Goal: Task Accomplishment & Management: Complete application form

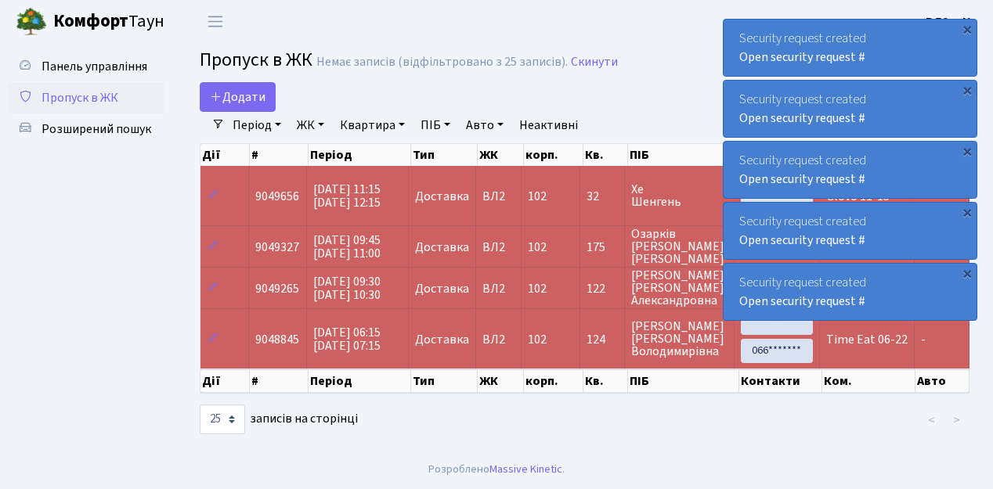
select select "25"
click at [265, 109] on link "Додати" at bounding box center [238, 97] width 76 height 30
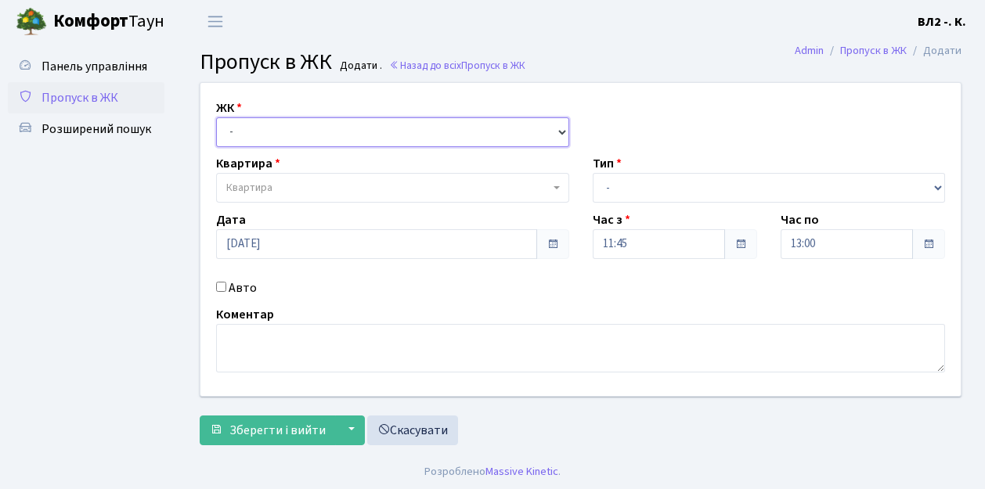
click at [564, 130] on select "- ВЛ1, Ужгородський пров., 4/1 ВЛ2, Голосіївський просп., 76 ВЛ3, пр.Голосіївсь…" at bounding box center [392, 132] width 353 height 30
select select "317"
click at [216, 117] on select "- ВЛ1, Ужгородський пров., 4/1 ВЛ2, Голосіївський просп., 76 ВЛ3, пр.Голосіївсь…" at bounding box center [392, 132] width 353 height 30
select select
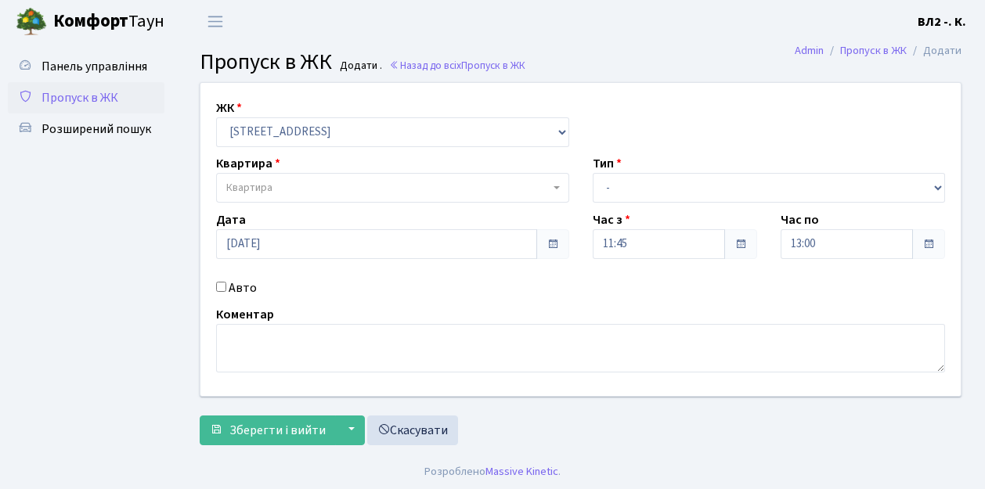
click at [556, 186] on b at bounding box center [557, 187] width 6 height 3
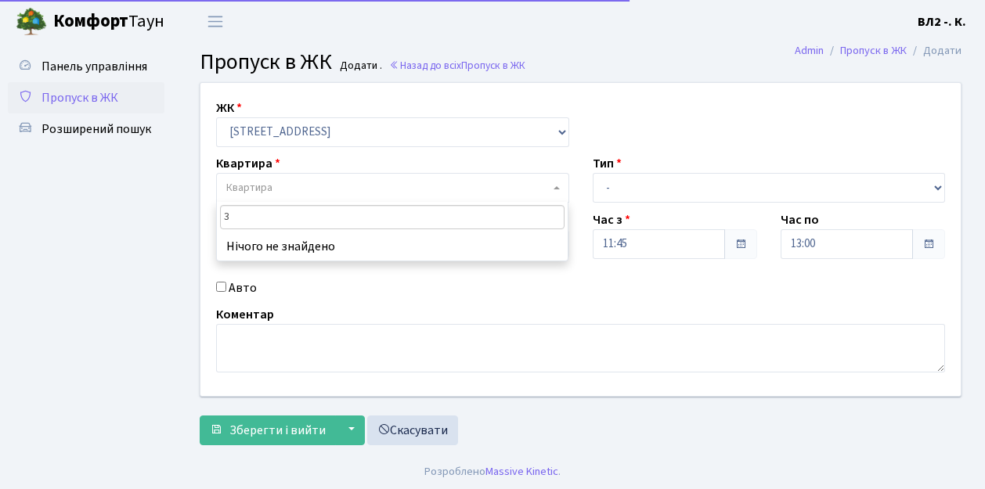
type input "32"
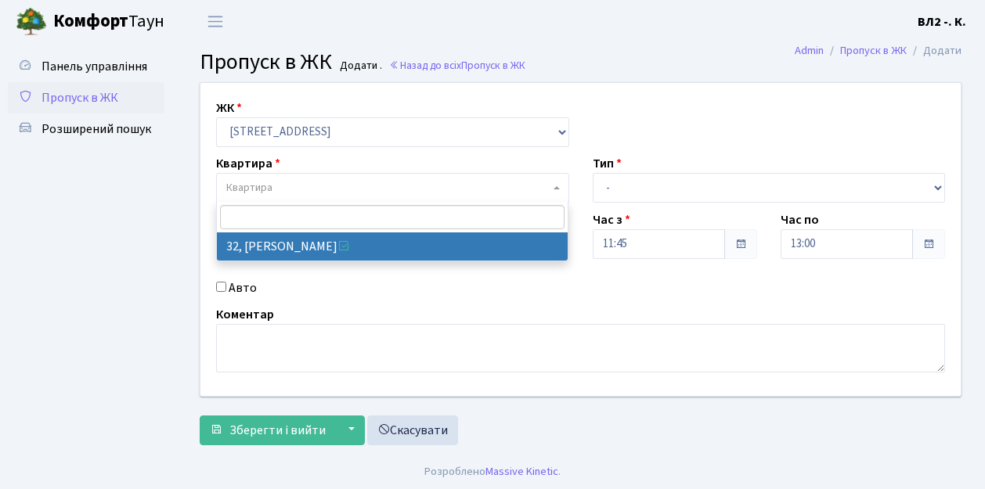
select select "38035"
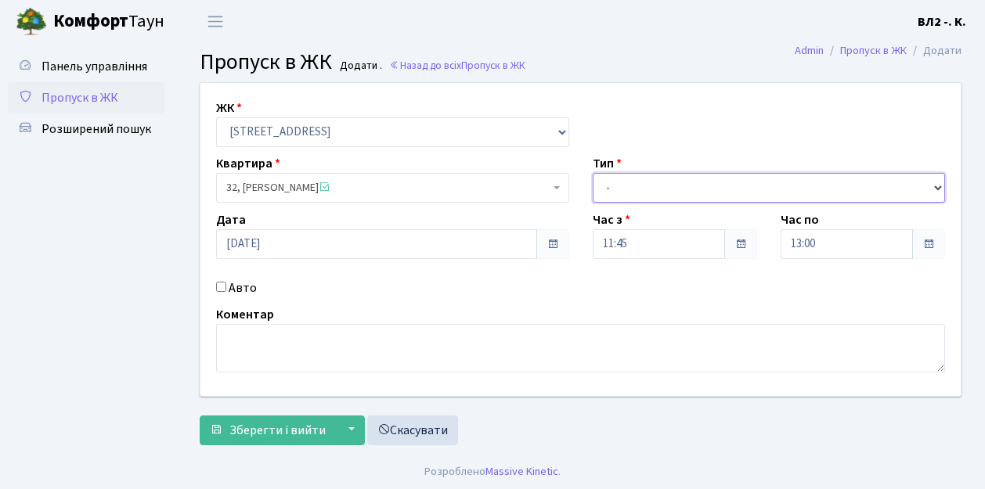
click at [936, 185] on select "- Доставка Таксі Гості Сервіс" at bounding box center [769, 188] width 353 height 30
select select "1"
click at [593, 173] on select "- Доставка Таксі Гості Сервіс" at bounding box center [769, 188] width 353 height 30
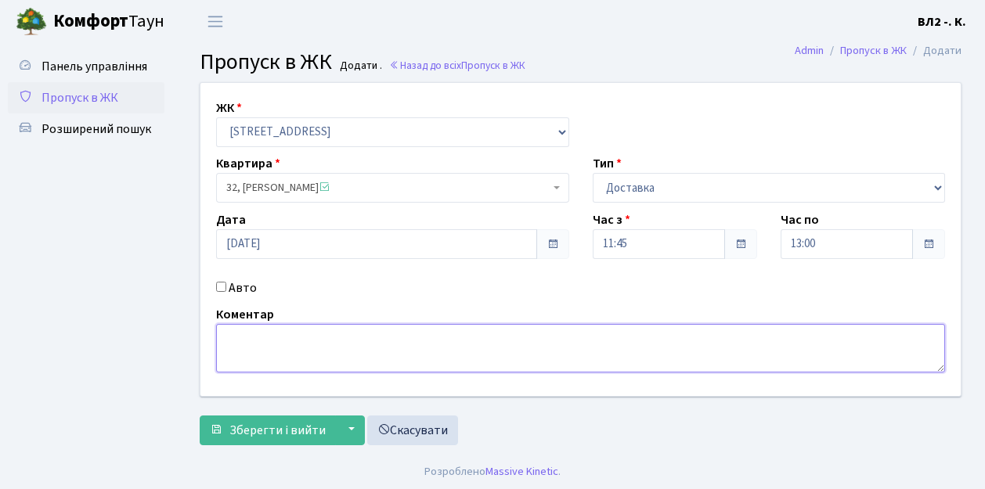
drag, startPoint x: 223, startPoint y: 338, endPoint x: 249, endPoint y: 330, distance: 27.0
click at [224, 337] on textarea at bounding box center [580, 348] width 729 height 49
type textarea "Glovo 11-56"
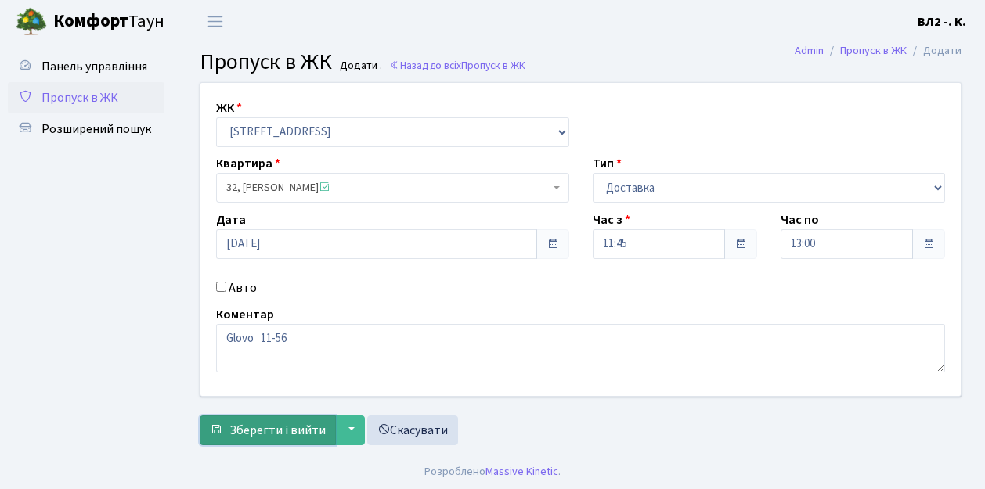
click at [301, 438] on button "Зберегти і вийти" at bounding box center [268, 431] width 136 height 30
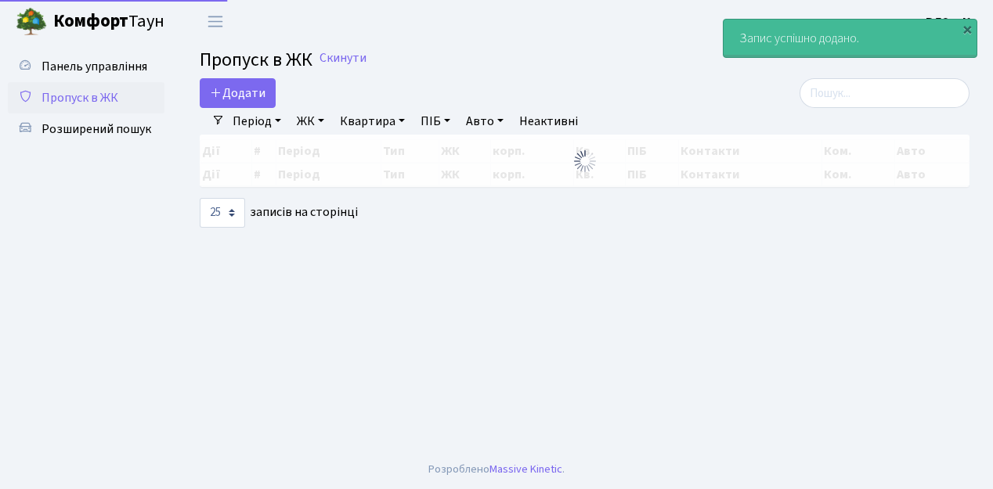
select select "25"
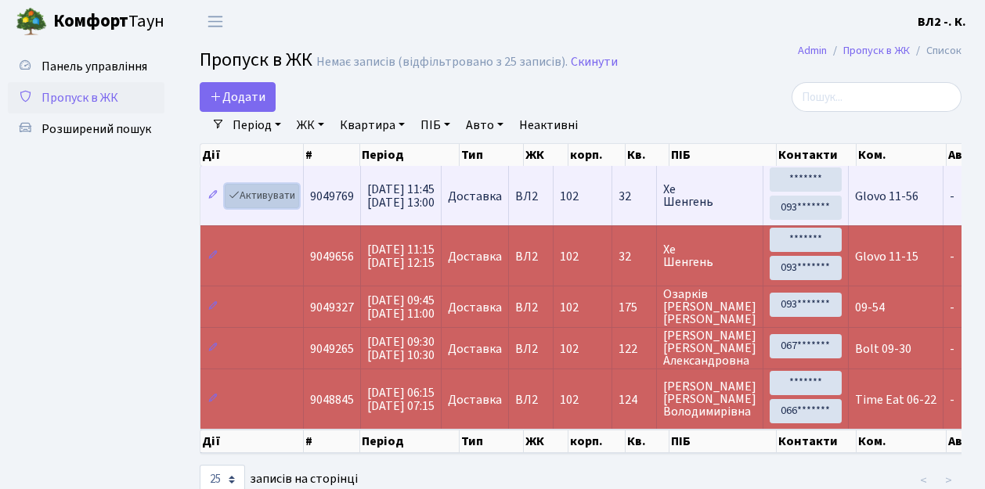
click at [290, 204] on link "Активувати" at bounding box center [262, 196] width 74 height 24
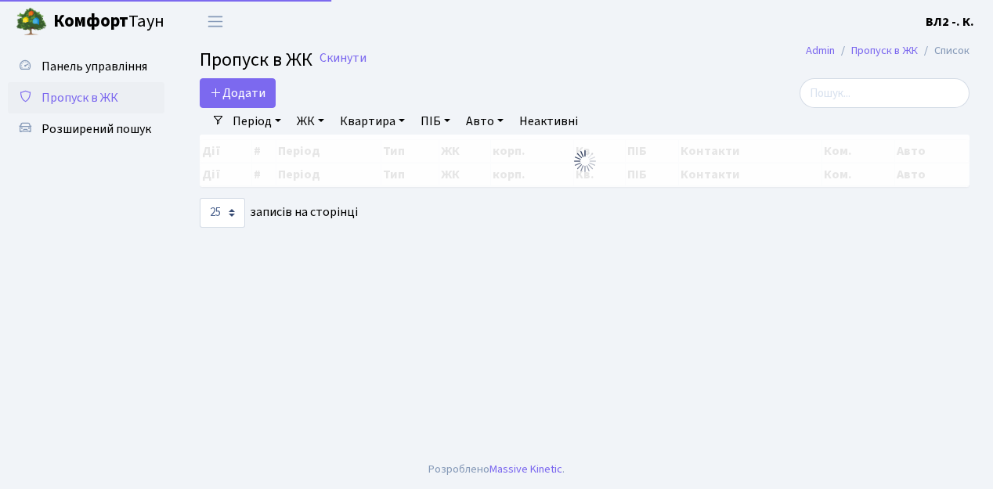
select select "25"
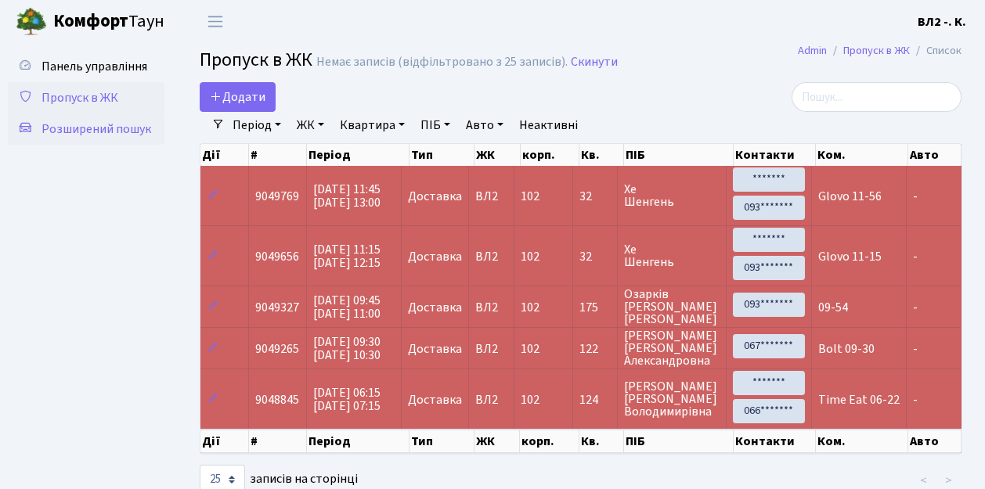
click at [125, 129] on span "Розширений пошук" at bounding box center [97, 129] width 110 height 17
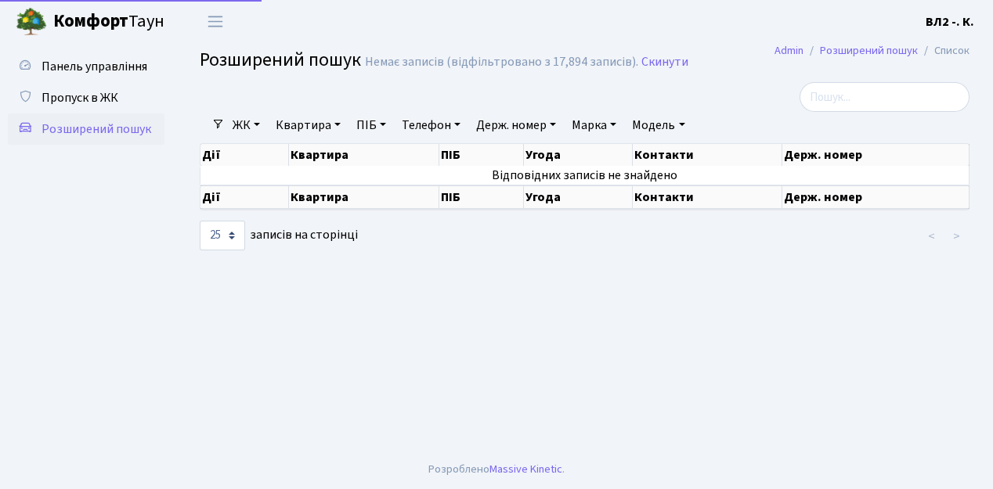
select select "25"
click at [341, 125] on link "Квартира" at bounding box center [308, 125] width 78 height 27
type input "118"
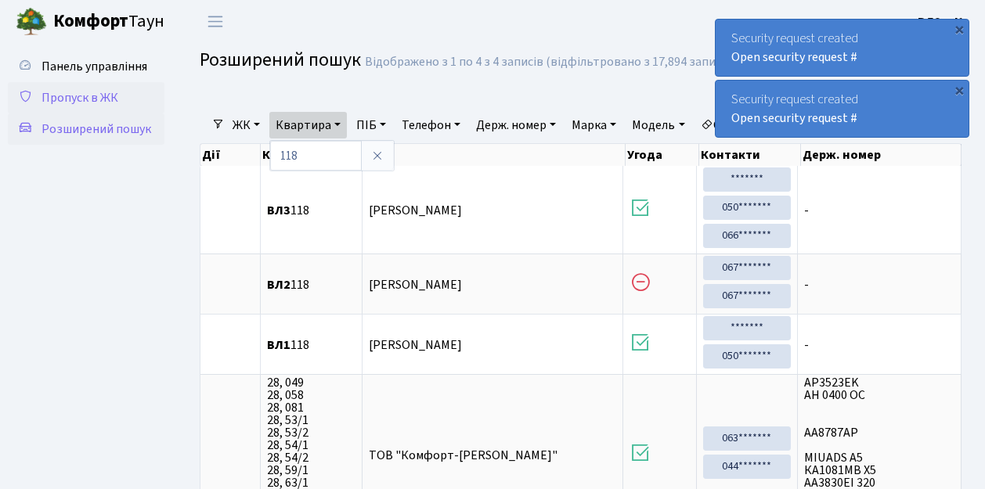
click at [84, 99] on span "Пропуск в ЖК" at bounding box center [80, 97] width 77 height 17
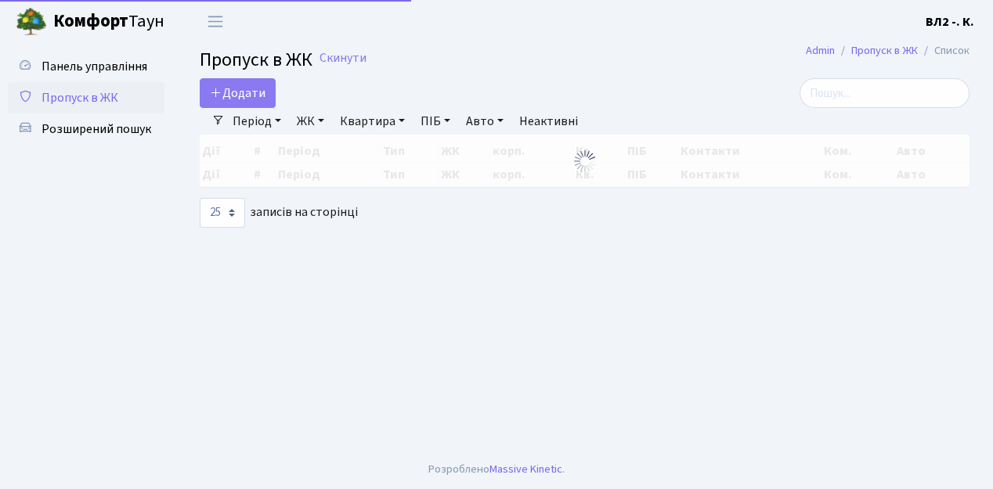
select select "25"
